Goal: Check status

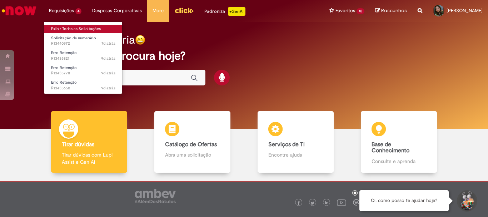
click at [61, 27] on link "Exibir Todas as Solicitações" at bounding box center [83, 29] width 79 height 8
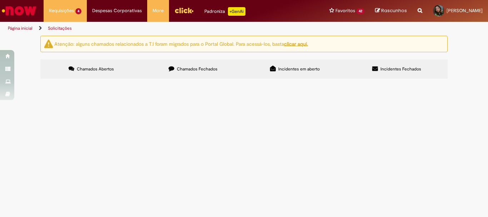
click at [188, 67] on span "Chamados Fechados" at bounding box center [197, 69] width 41 height 6
click at [0, 0] on span "Solicitação de numerário" at bounding box center [0, 0] width 0 height 0
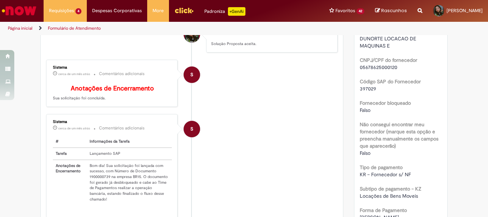
scroll to position [429, 0]
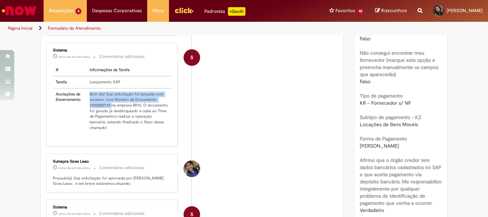
drag, startPoint x: 109, startPoint y: 110, endPoint x: 82, endPoint y: 110, distance: 27.5
click at [82, 110] on tr "Anotações de Encerramento Bom dia! Sua solicitação foi lançada com sucesso, com…" at bounding box center [112, 110] width 119 height 45
click at [242, 141] on li "S Sistema cerca de um mês atrás cerca de um mês atrás Comentários adicionais # …" at bounding box center [192, 95] width 292 height 104
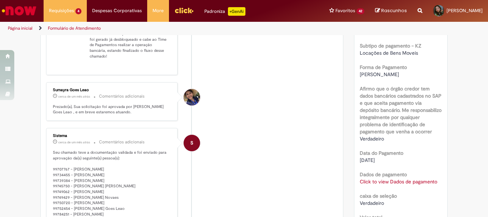
scroll to position [393, 0]
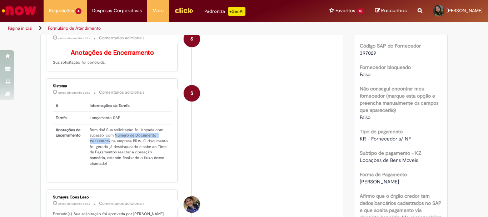
drag, startPoint x: 113, startPoint y: 142, endPoint x: 108, endPoint y: 147, distance: 6.9
click at [108, 147] on td "Bom dia! Sua solicitação foi lançada com sucesso, com Número de Documento 19000…" at bounding box center [129, 146] width 85 height 45
copy td "Número de Documento 1900000739"
